Goal: Information Seeking & Learning: Learn about a topic

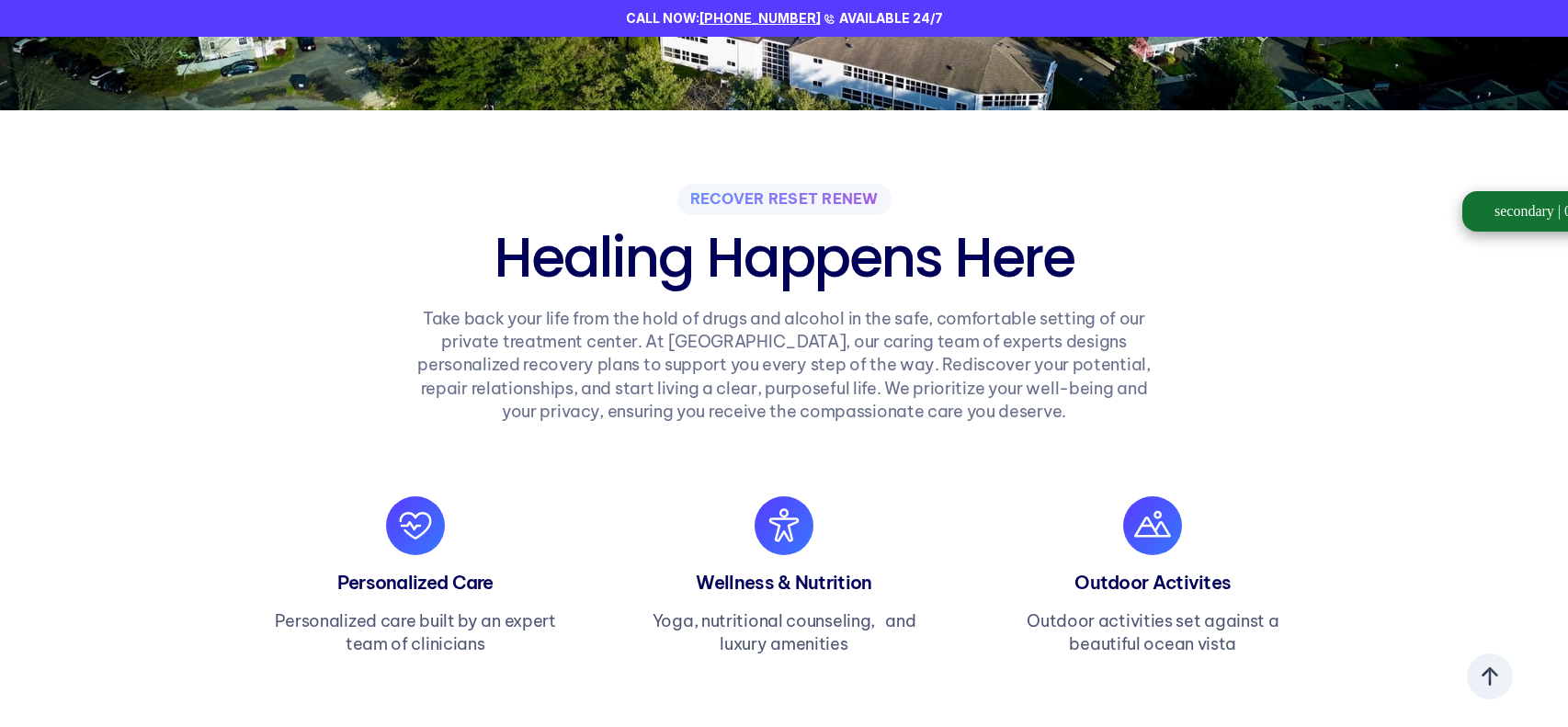
scroll to position [487, 0]
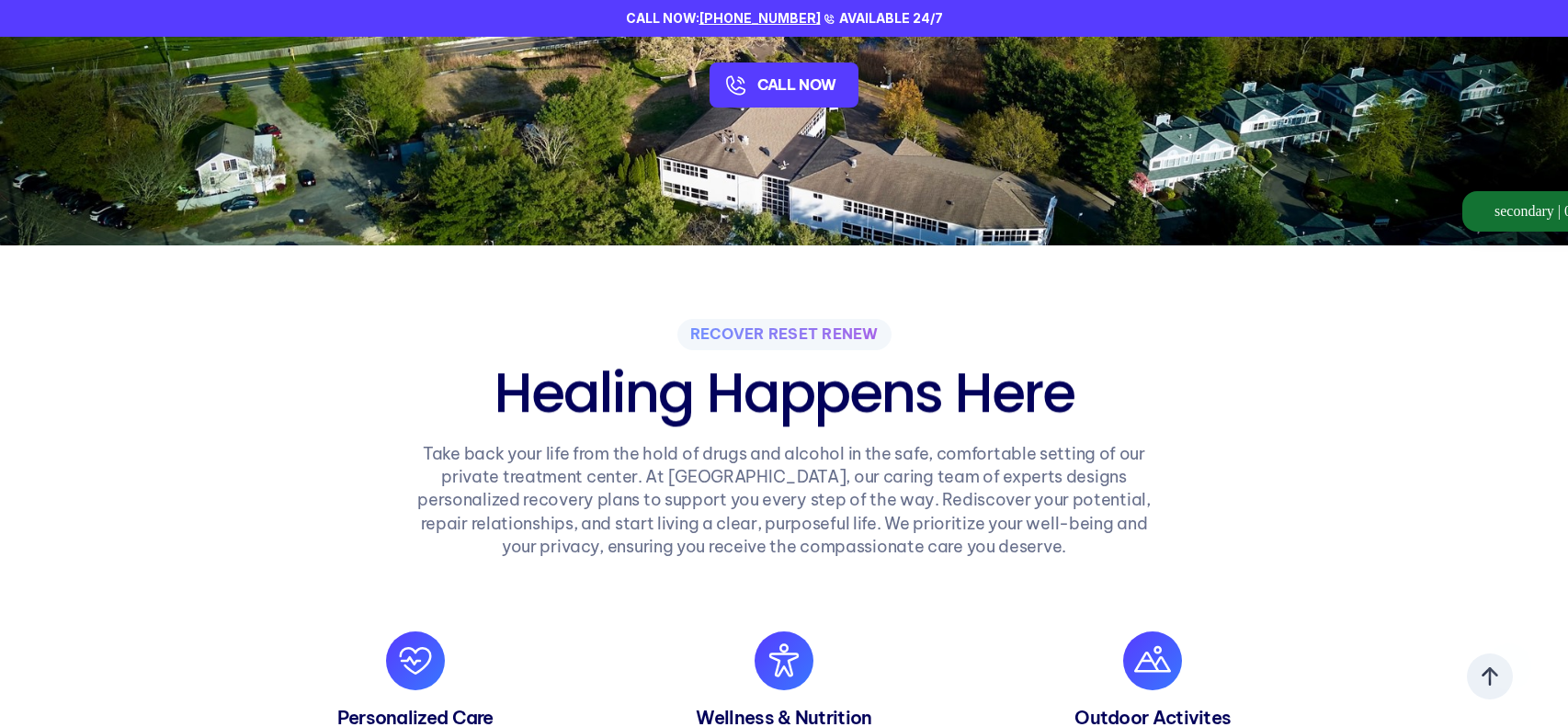
scroll to position [357, 0]
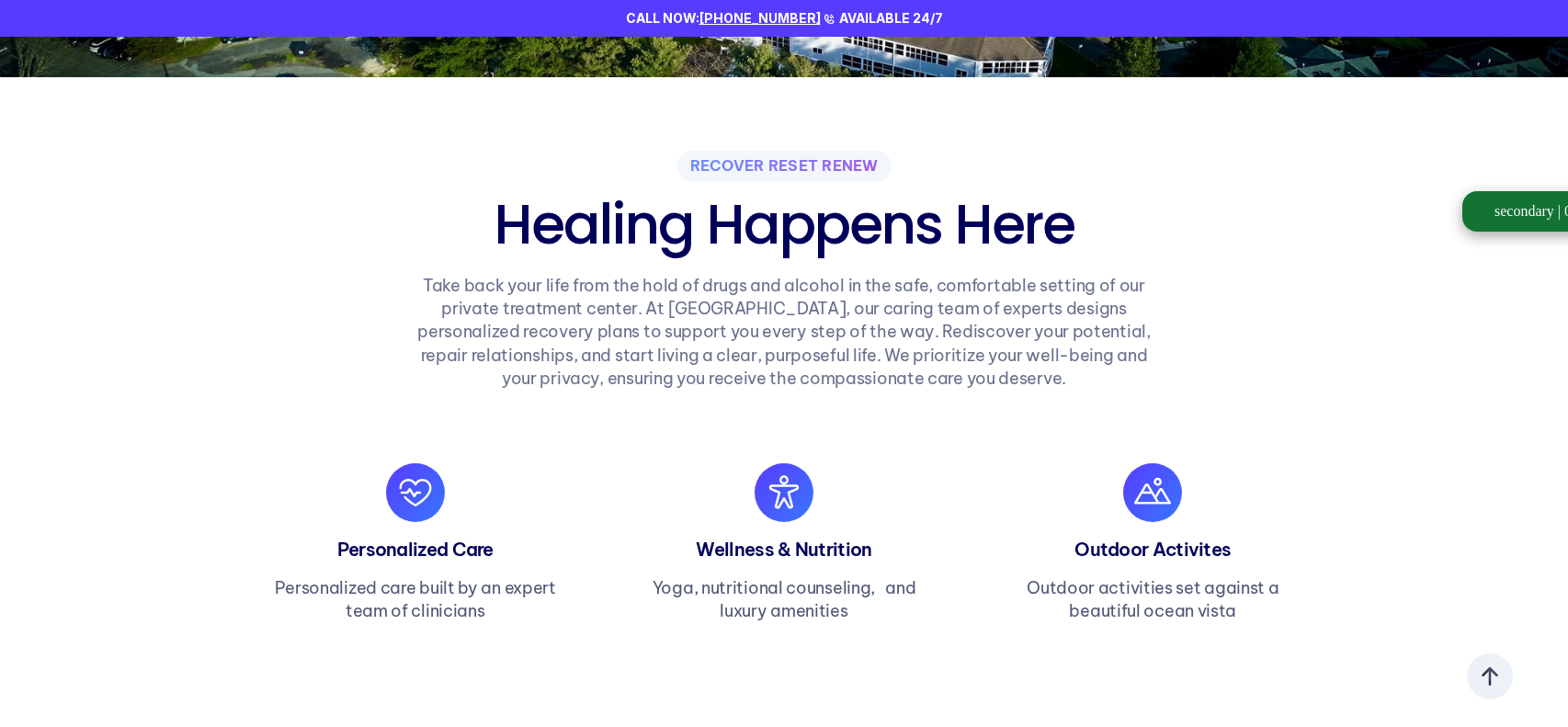
scroll to position [522, 0]
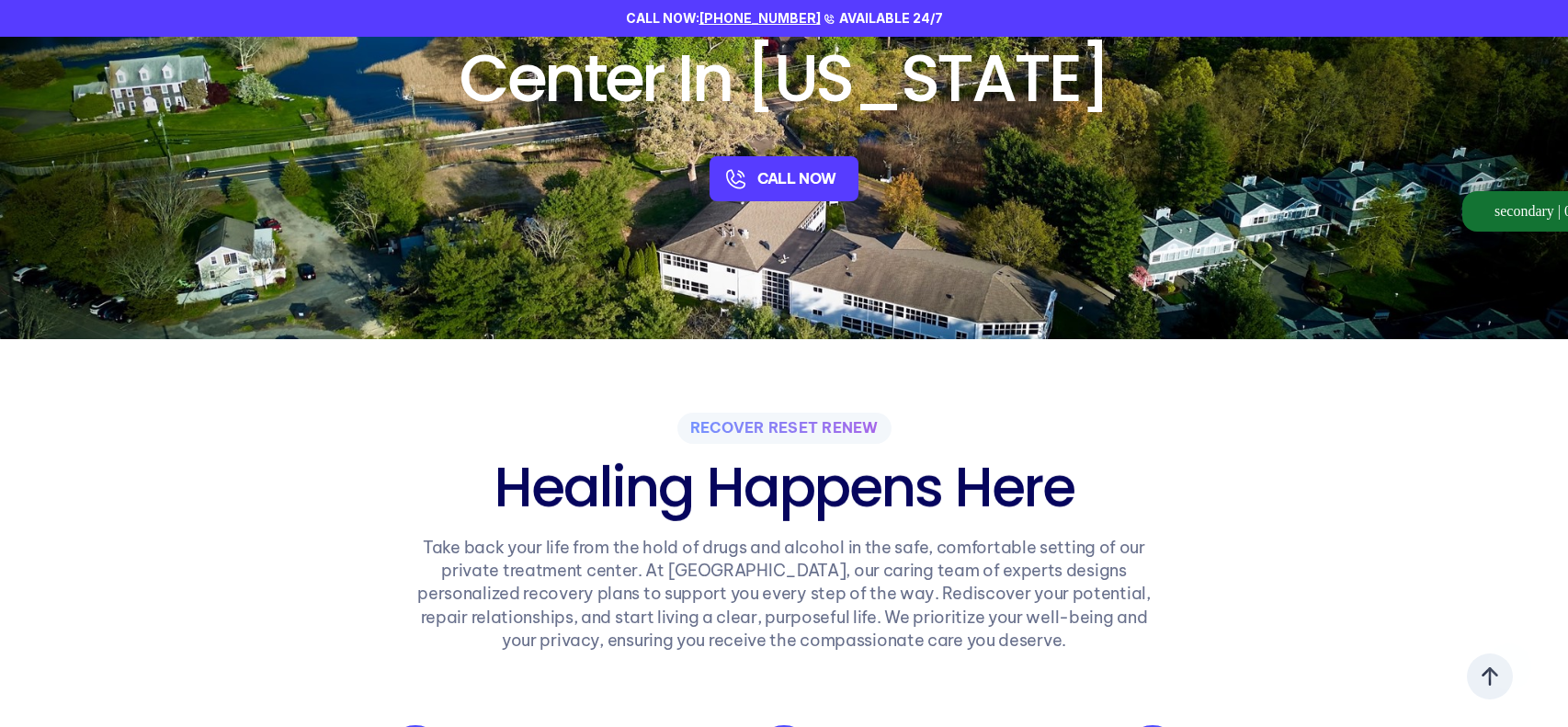
scroll to position [252, 0]
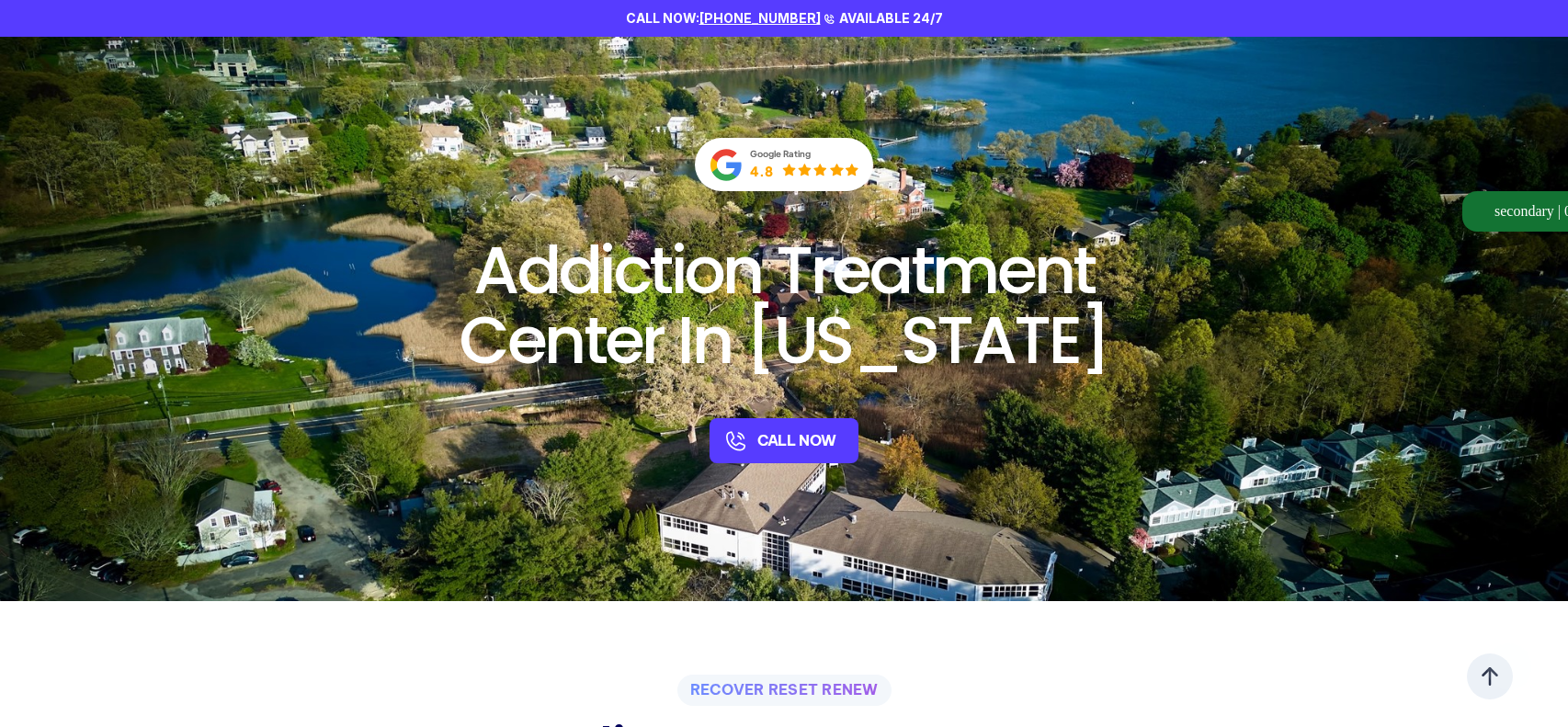
scroll to position [445, 0]
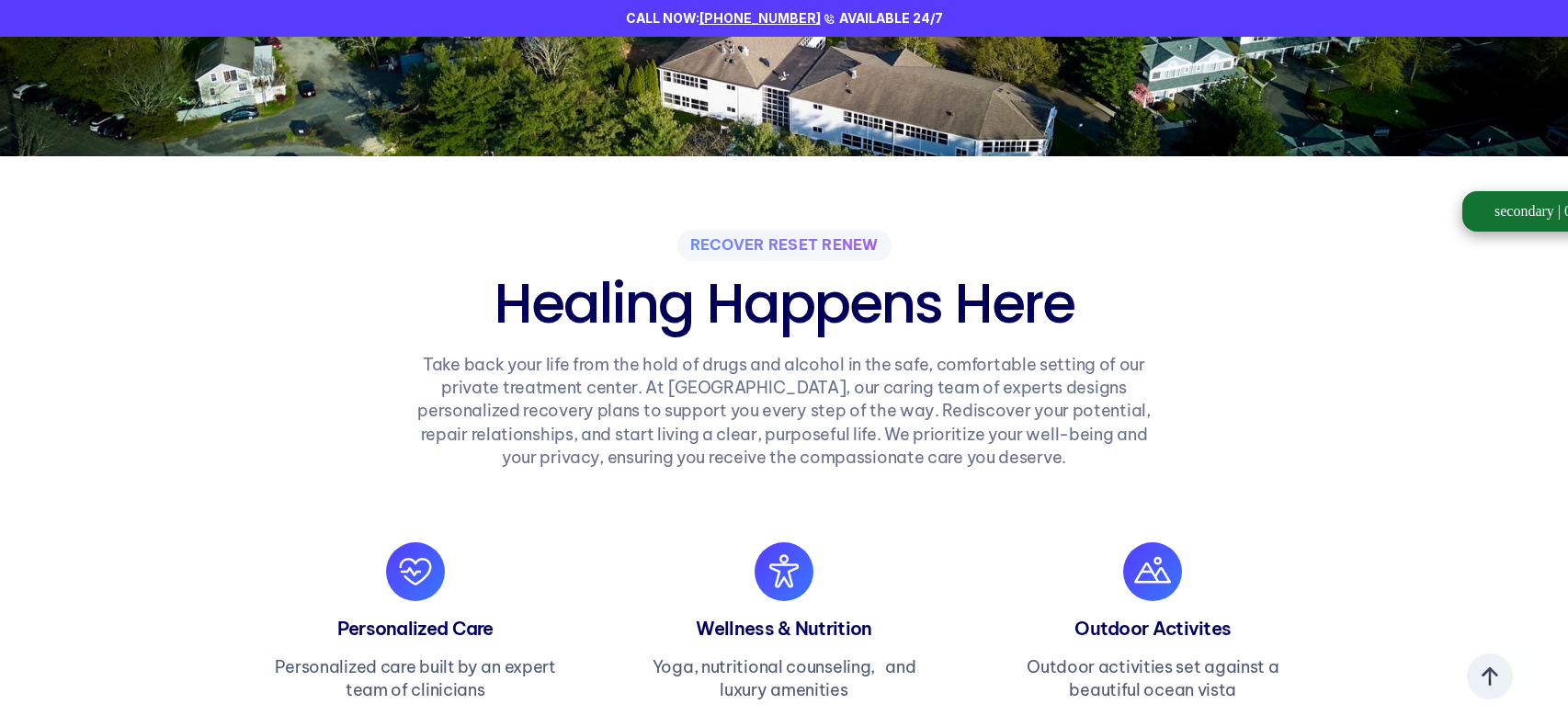
click at [491, 365] on p "Take back your life from the hold of drugs and alcohol in the safe, comfortable…" at bounding box center [783, 410] width 759 height 116
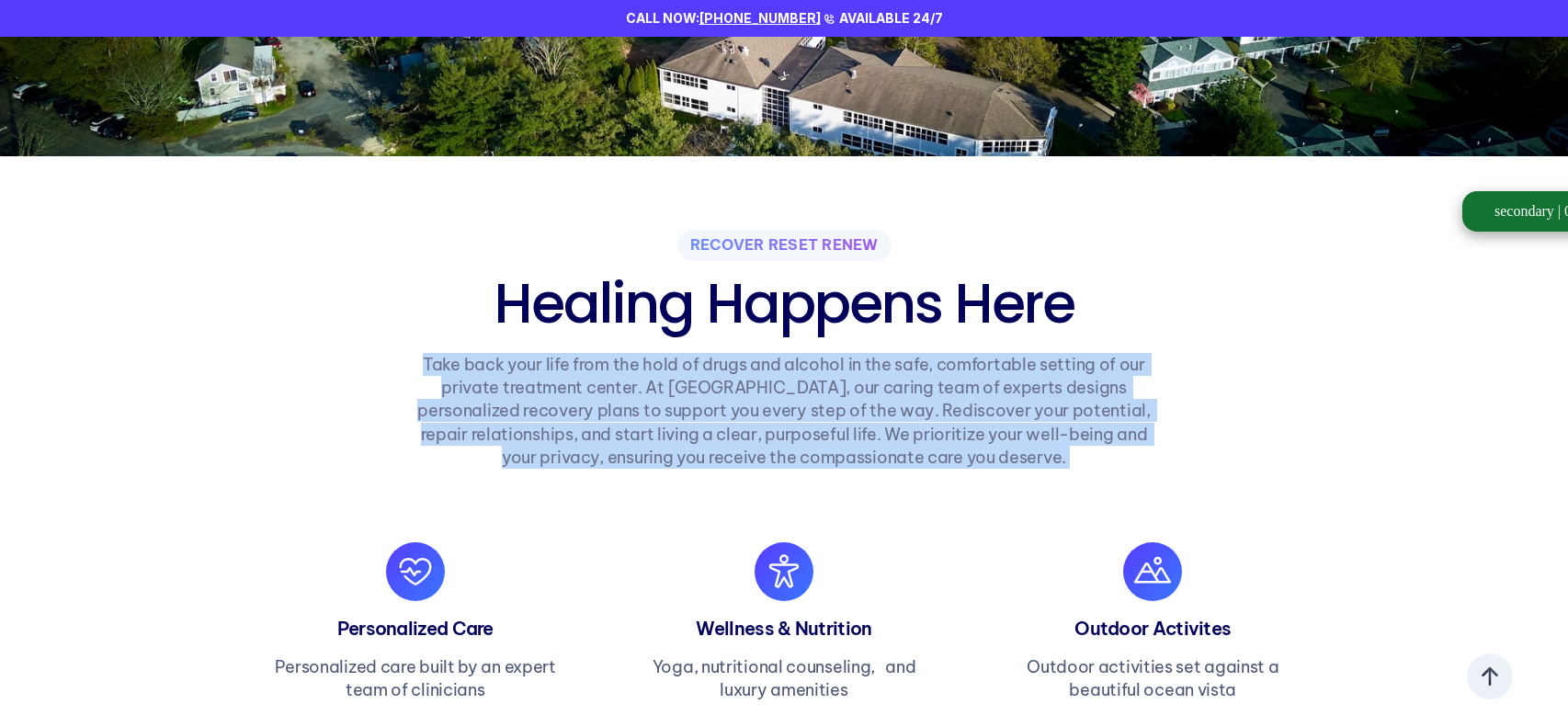
click at [491, 365] on p "Take back your life from the hold of drugs and alcohol in the safe, comfortable…" at bounding box center [783, 410] width 759 height 116
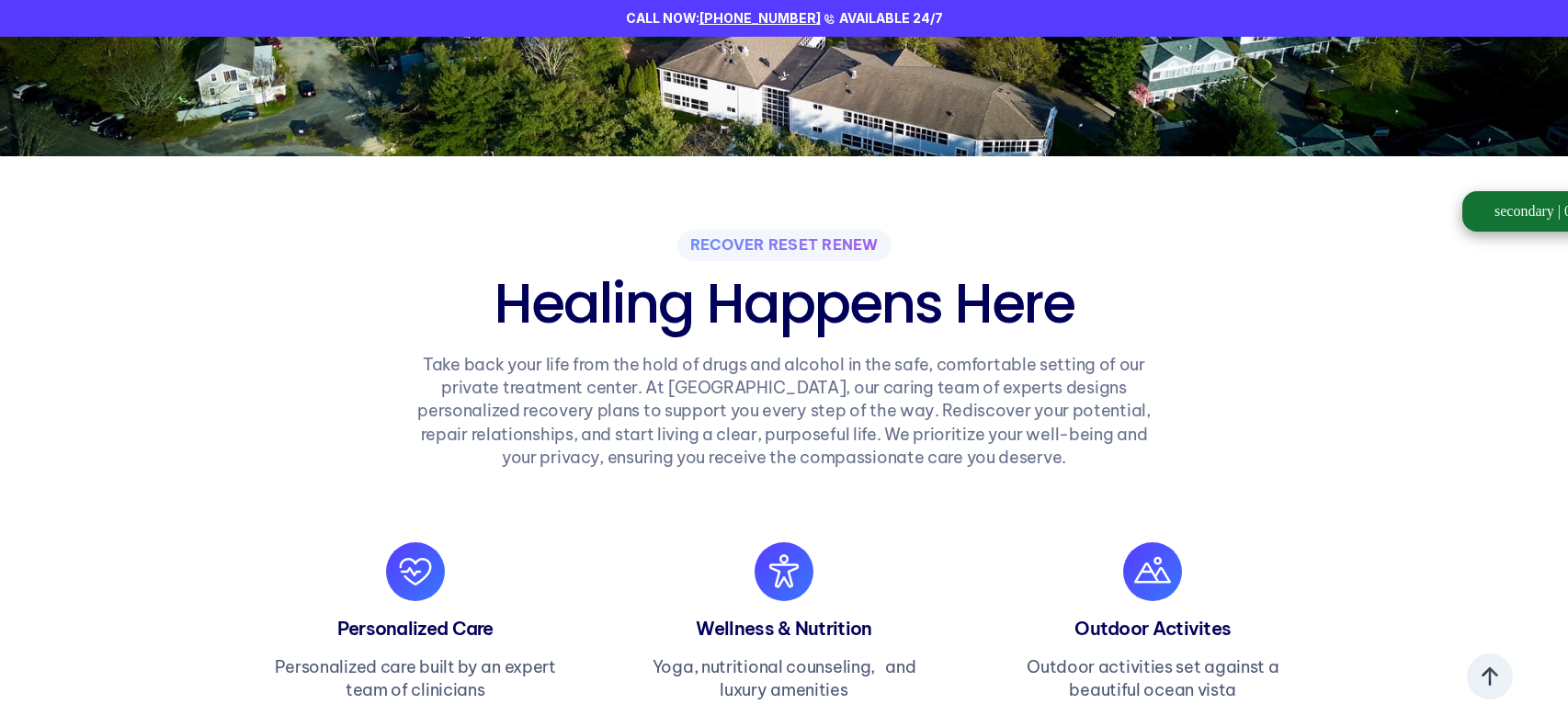
click at [568, 358] on p "Take back your life from the hold of drugs and alcohol in the safe, comfortable…" at bounding box center [783, 410] width 759 height 116
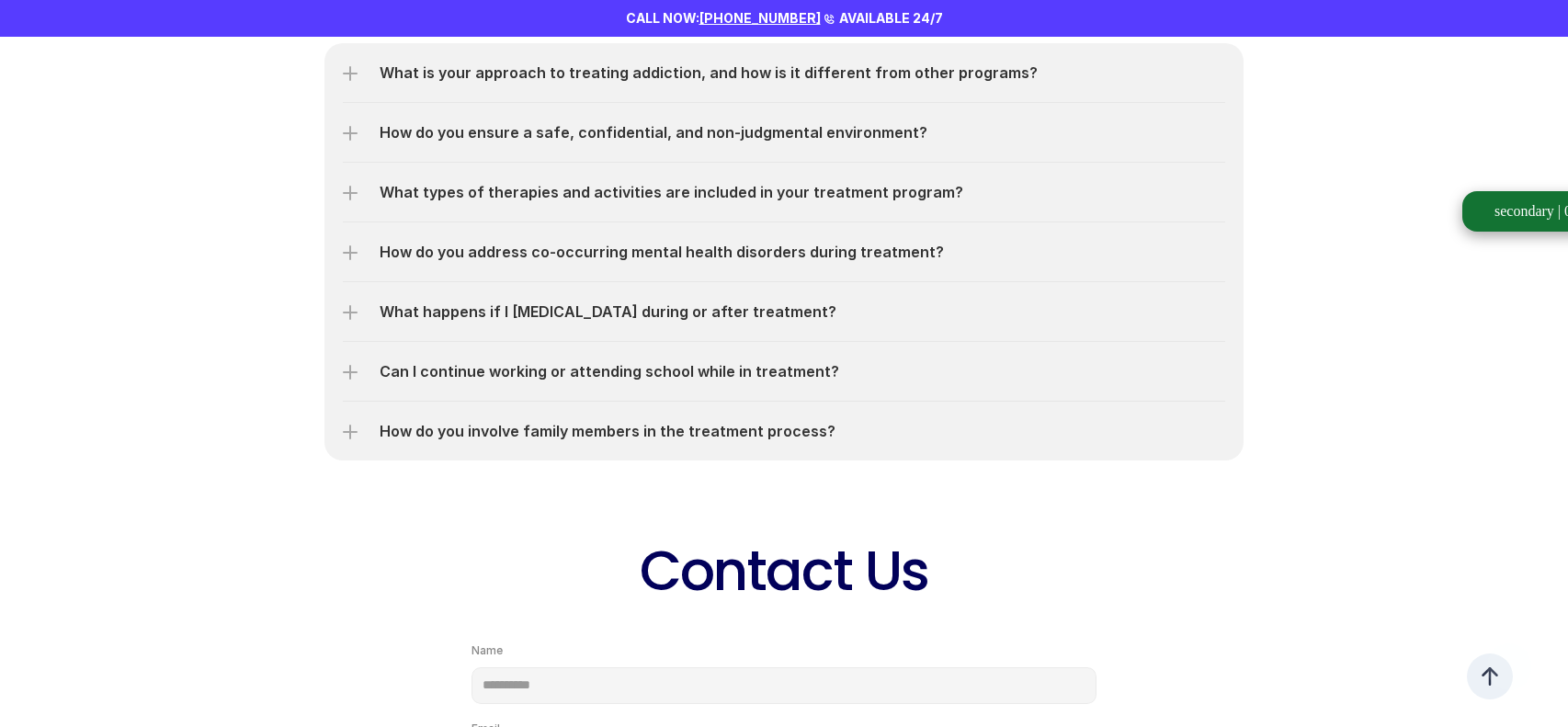
scroll to position [5067, 0]
